Goal: Task Accomplishment & Management: Manage account settings

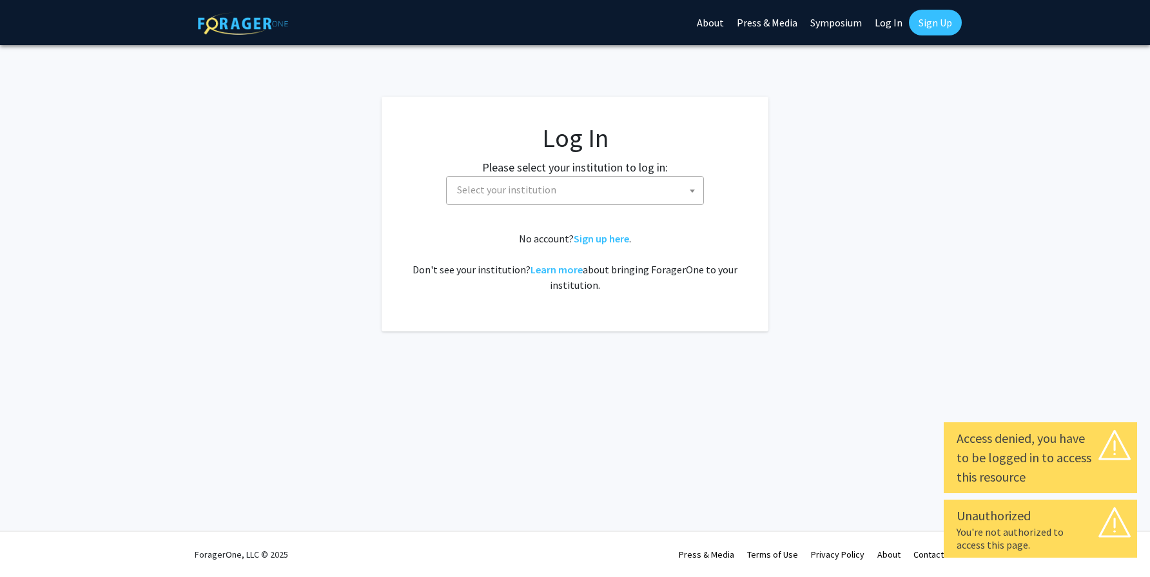
select select
click at [591, 183] on span "Select your institution" at bounding box center [577, 190] width 251 height 26
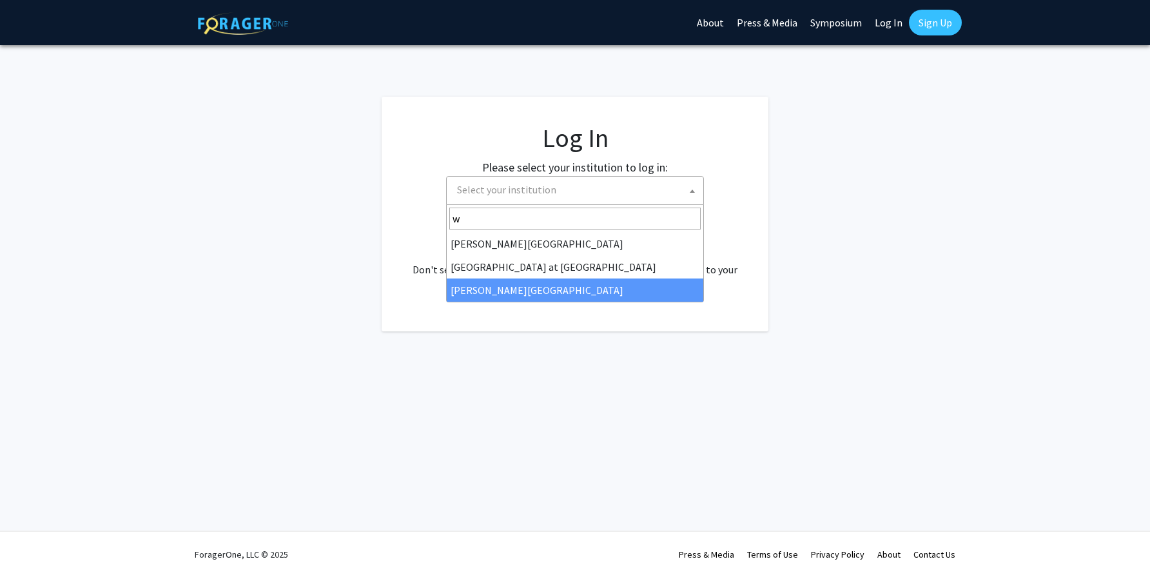
type input "w"
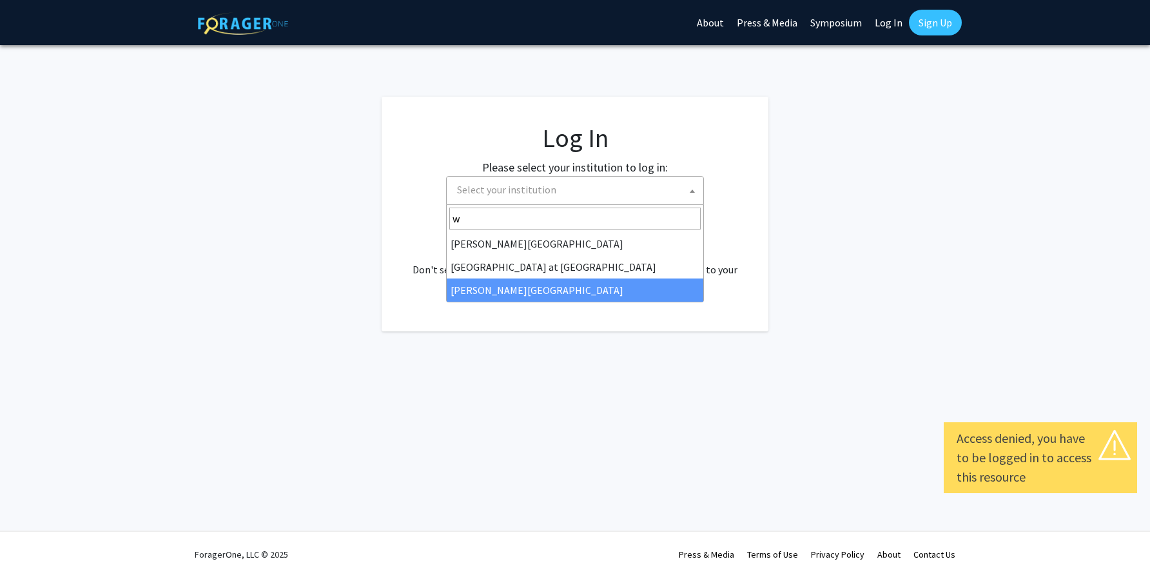
select select "21"
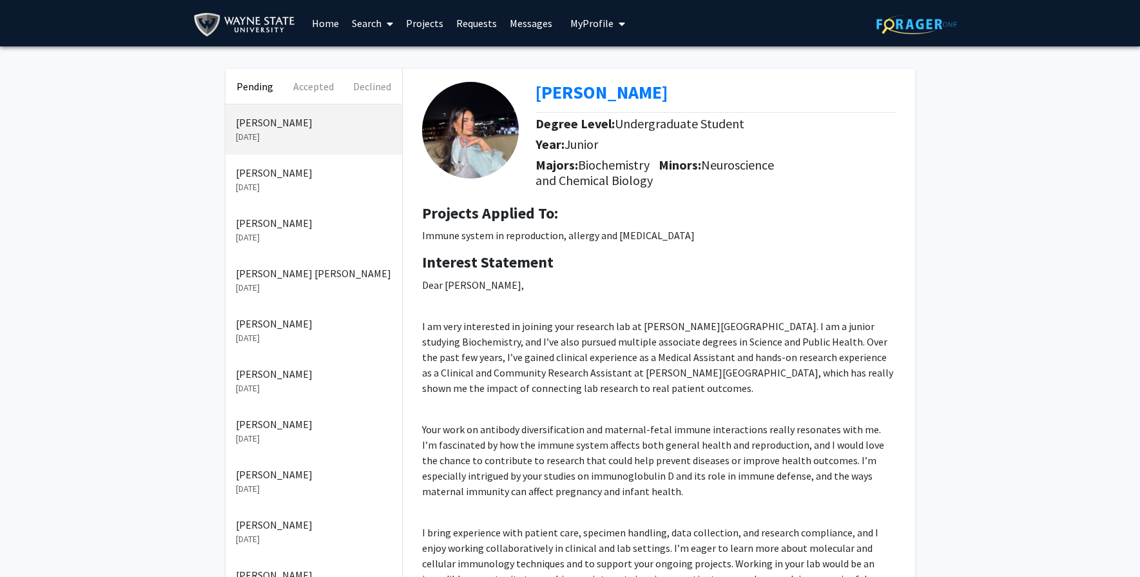
click at [427, 21] on link "Projects" at bounding box center [425, 23] width 50 height 45
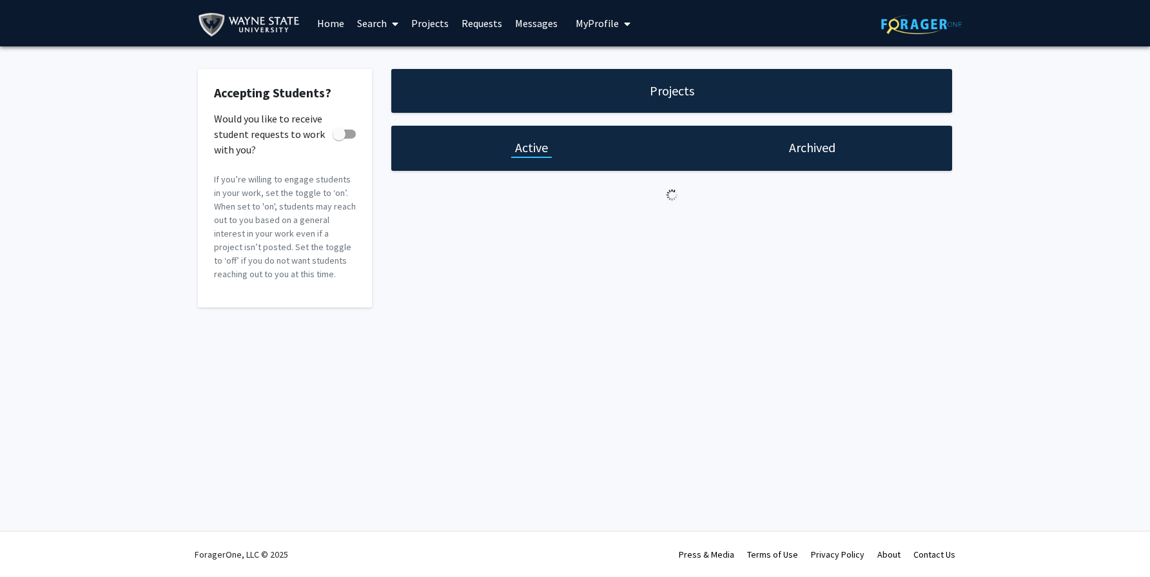
checkbox input "true"
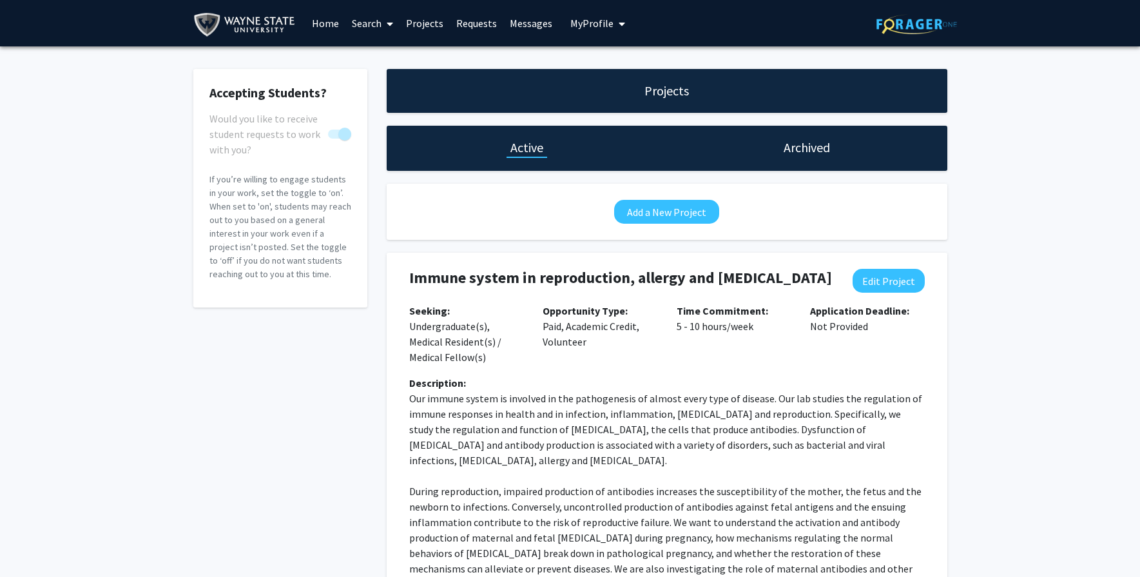
click at [618, 18] on span "My profile dropdown to access profile and logout" at bounding box center [620, 23] width 12 height 45
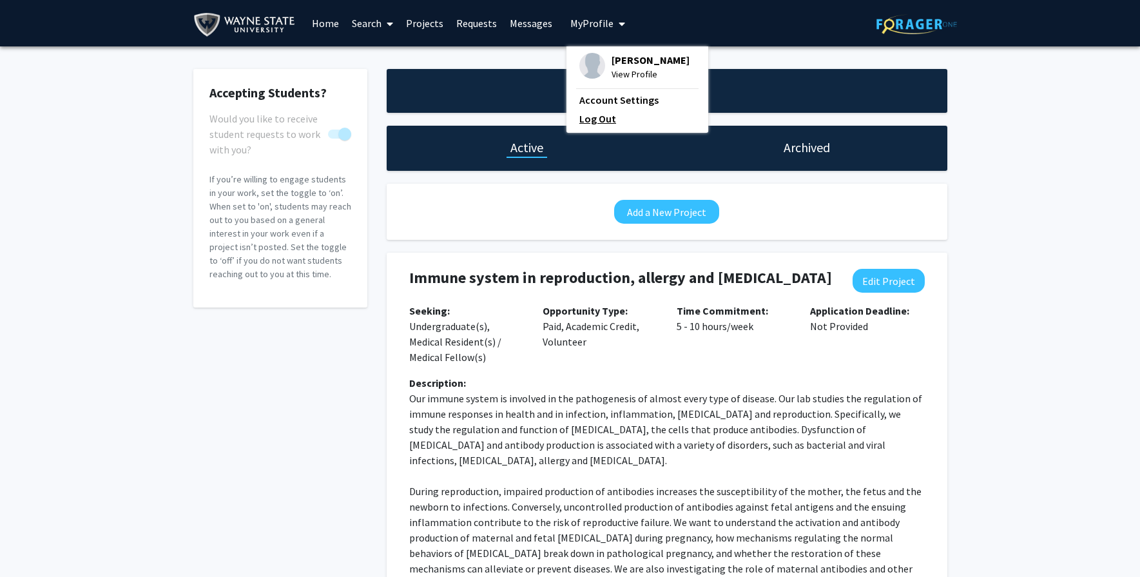
click at [596, 121] on link "Log Out" at bounding box center [637, 118] width 116 height 15
